Goal: Information Seeking & Learning: Learn about a topic

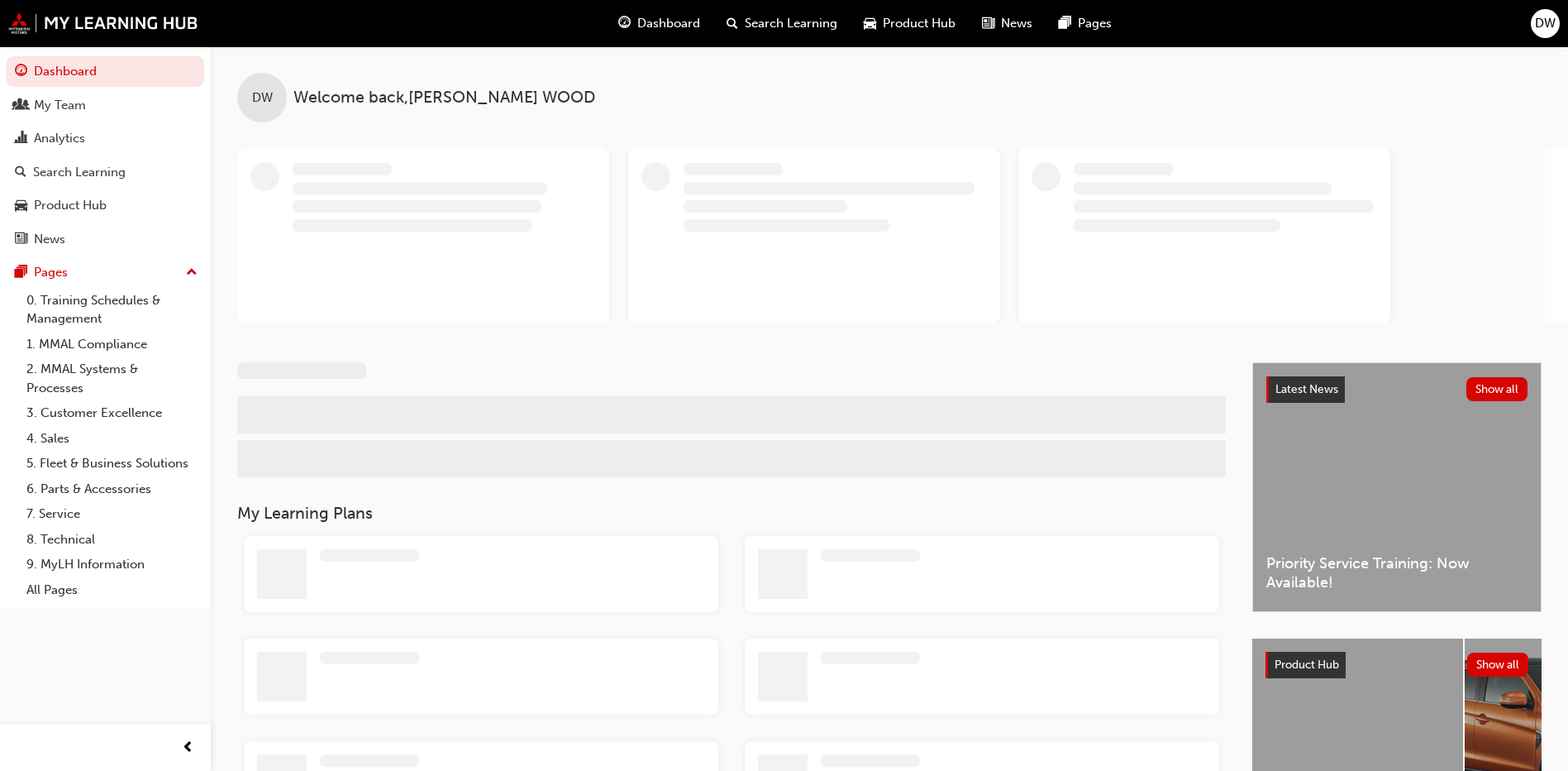
click at [1557, 22] on div "DW" at bounding box center [1546, 23] width 29 height 29
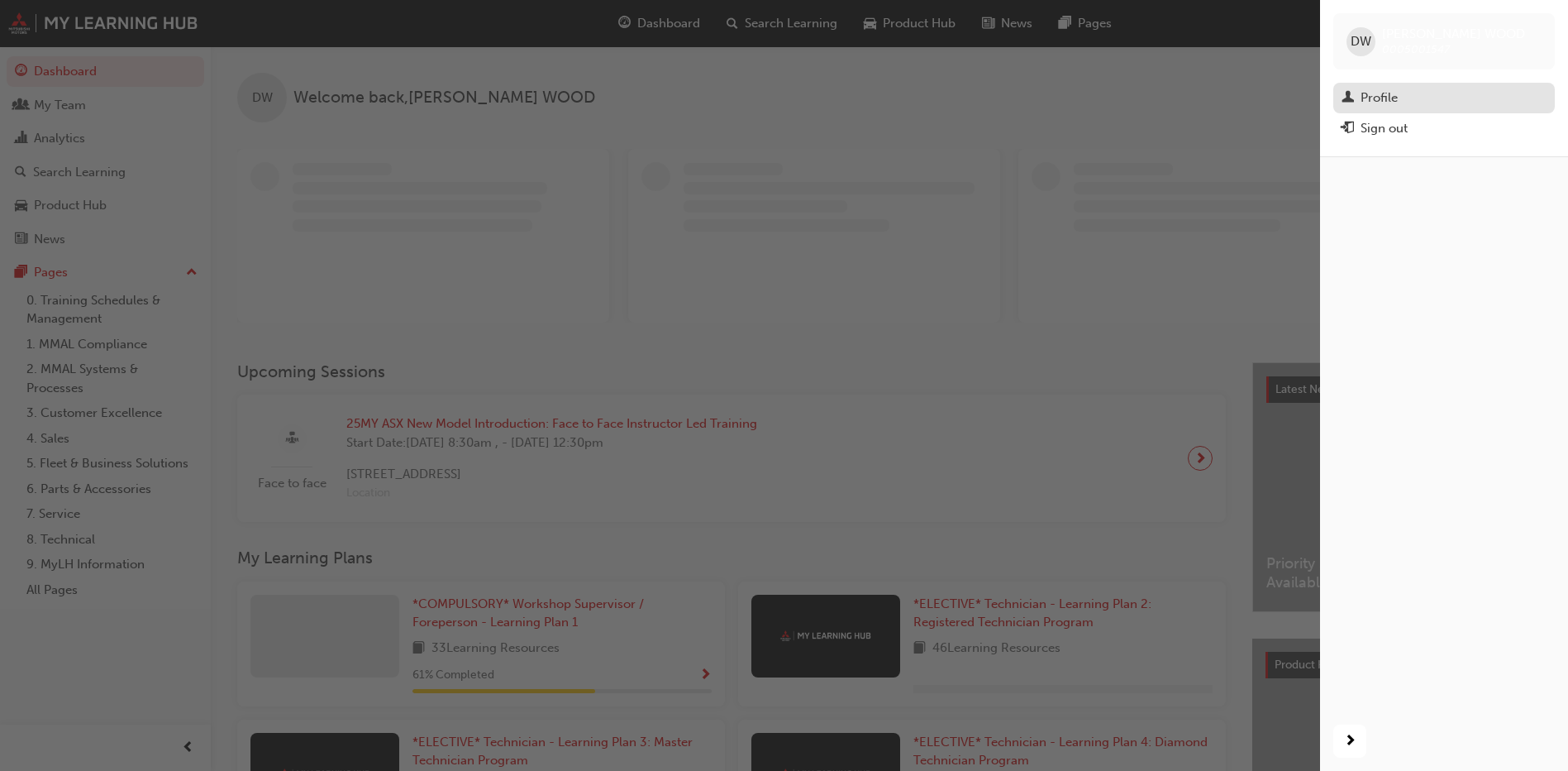
click at [1395, 99] on div "Profile" at bounding box center [1379, 98] width 37 height 19
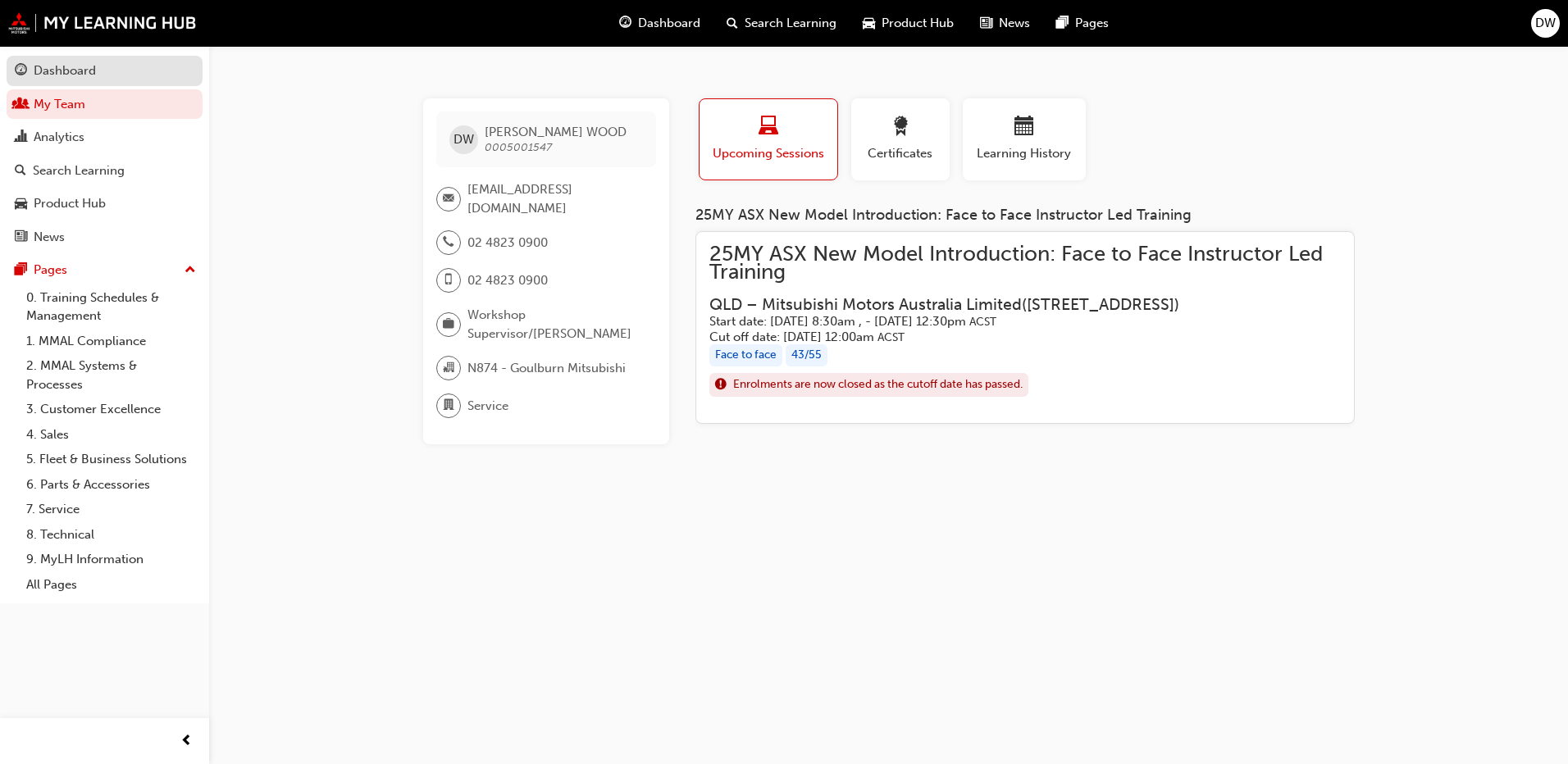
click at [96, 69] on div "Dashboard" at bounding box center [105, 70] width 180 height 20
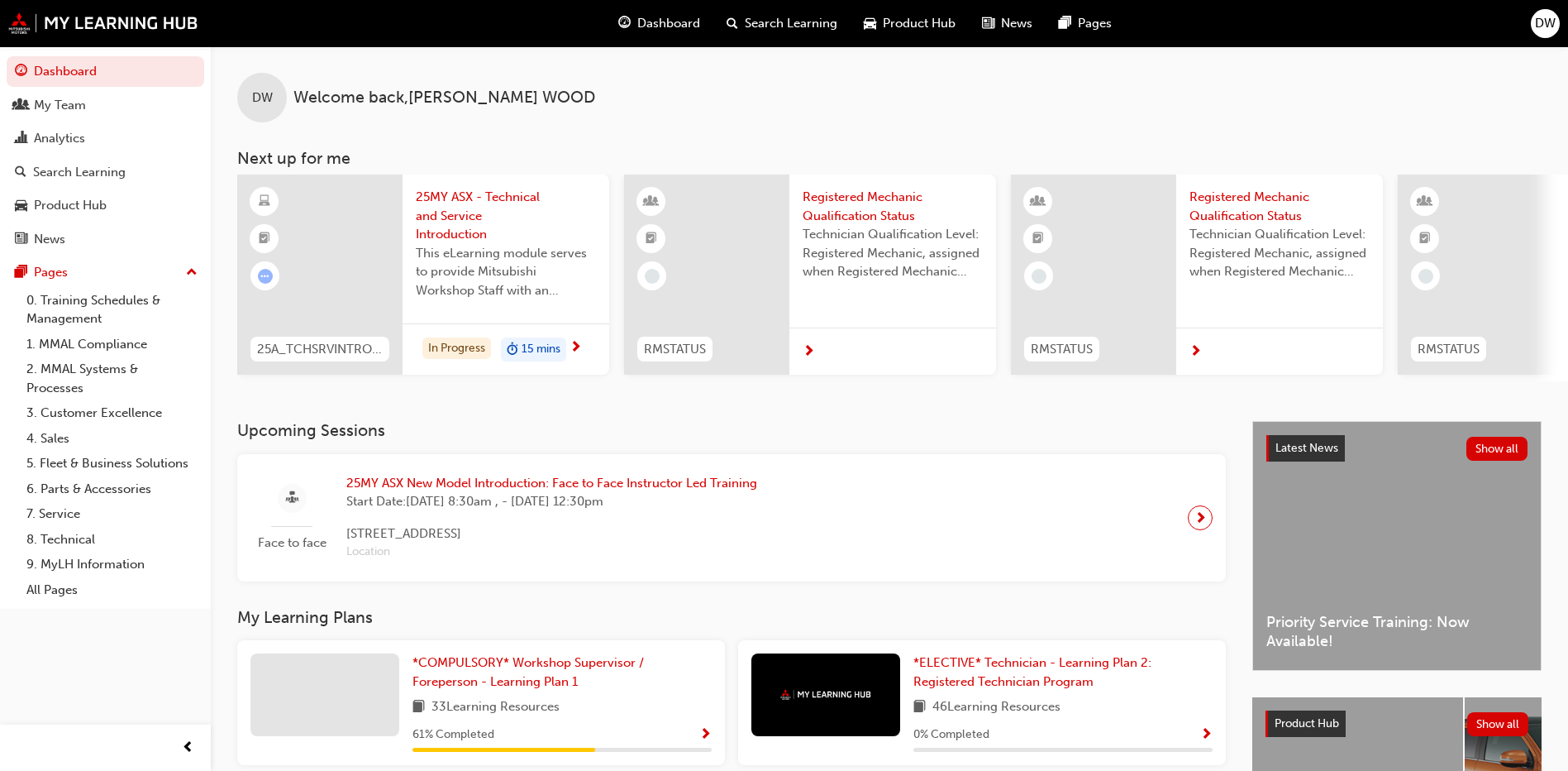
click at [426, 484] on span "25MY ASX New Model Introduction: Face to Face Instructor Led Training" at bounding box center [552, 483] width 411 height 19
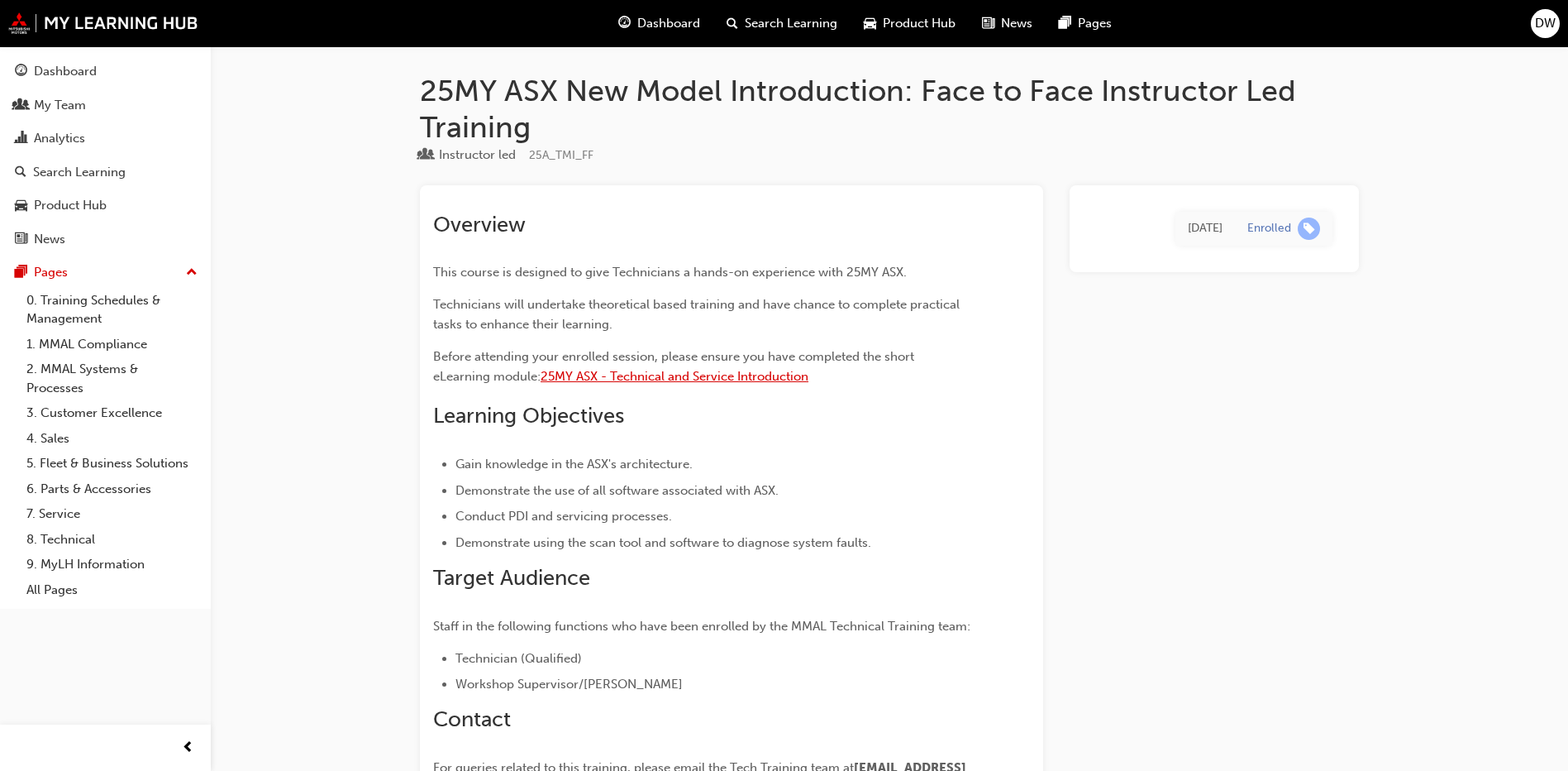
click at [713, 375] on span "25MY ASX - Technical and Service Introduction" at bounding box center [675, 376] width 268 height 15
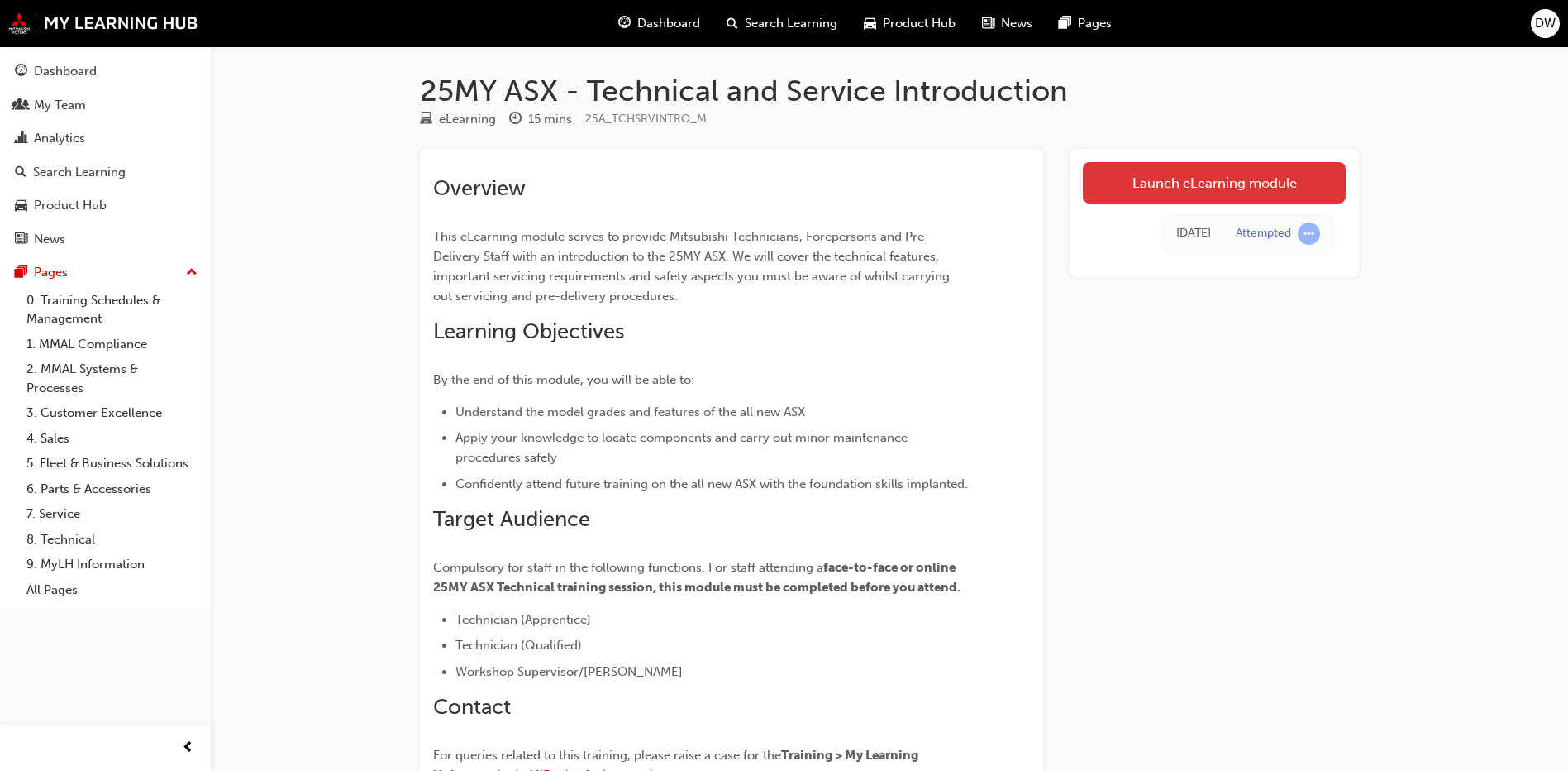
click at [1215, 180] on link "Launch eLearning module" at bounding box center [1214, 183] width 263 height 41
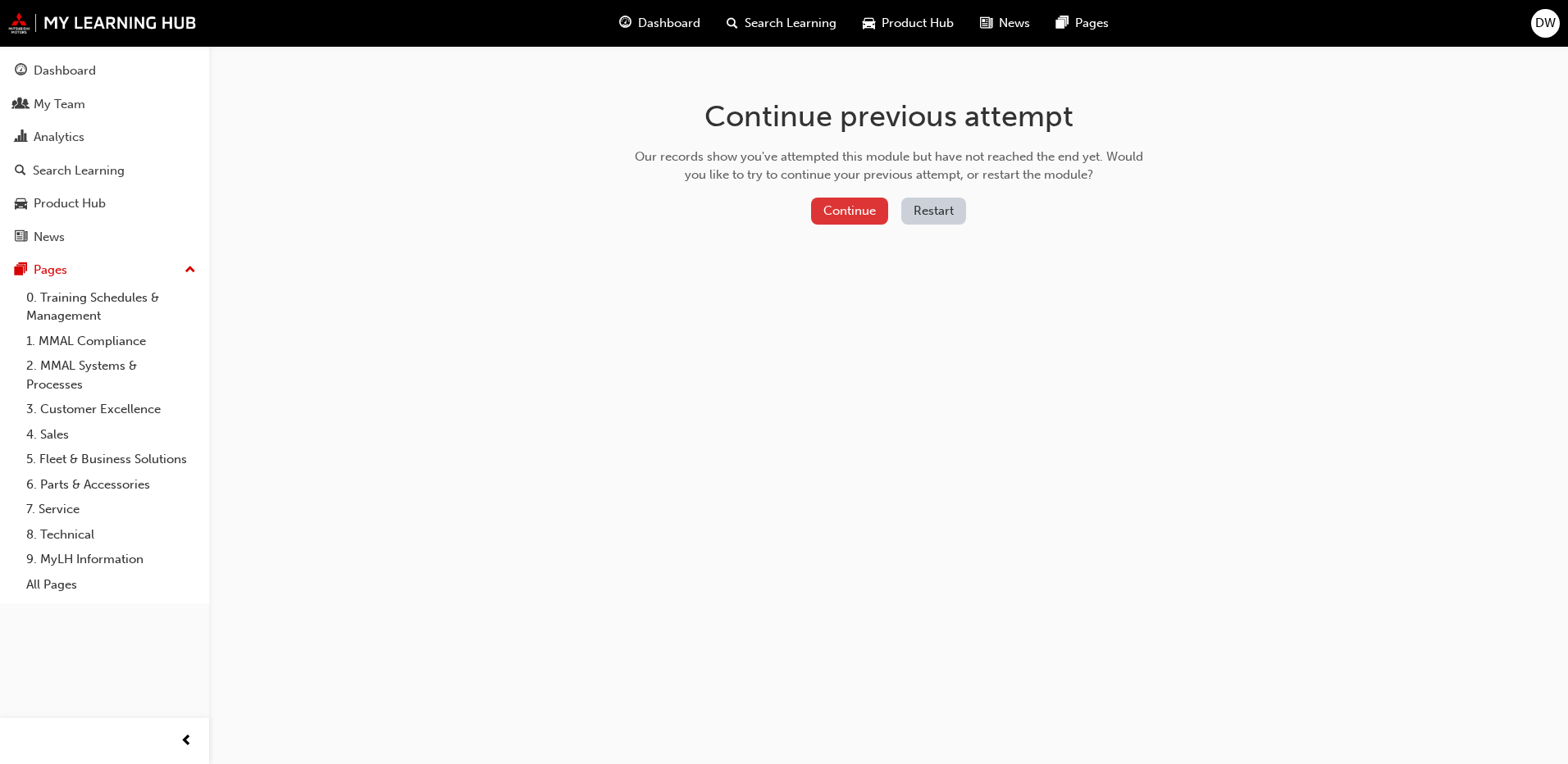
click at [840, 214] on button "Continue" at bounding box center [850, 211] width 77 height 27
